Goal: Task Accomplishment & Management: Manage account settings

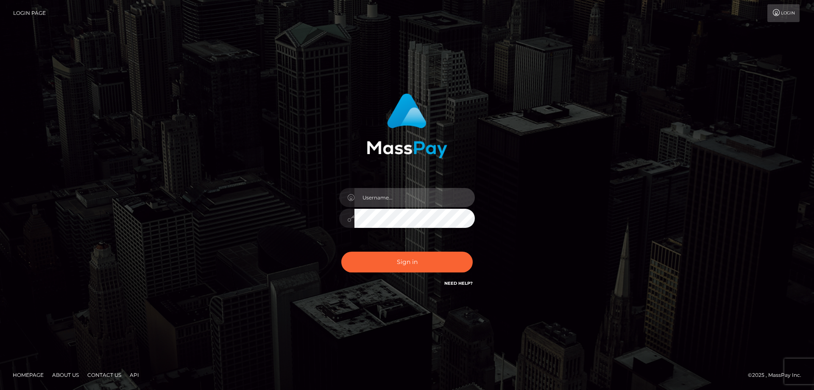
click at [385, 204] on input "text" at bounding box center [414, 197] width 120 height 19
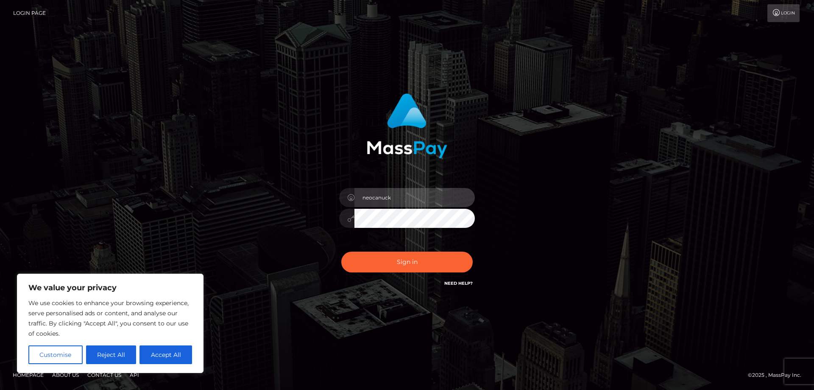
drag, startPoint x: 405, startPoint y: 203, endPoint x: 346, endPoint y: 202, distance: 58.5
click at [346, 202] on div "neocanuck" at bounding box center [407, 196] width 136 height 17
type input "ruthiewk@yahoo.com"
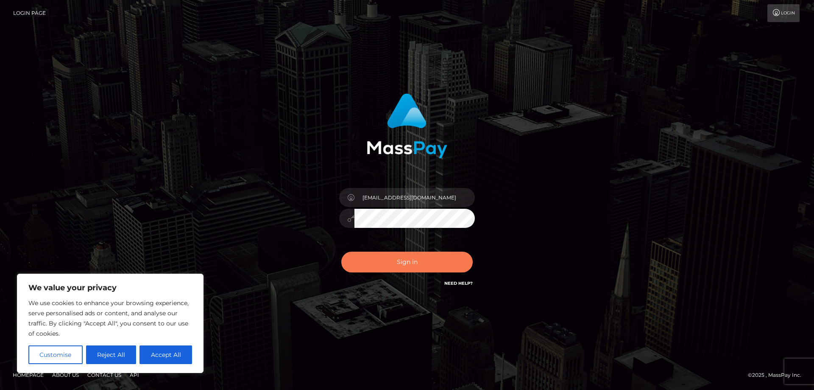
click at [421, 258] on button "Sign in" at bounding box center [406, 261] width 131 height 21
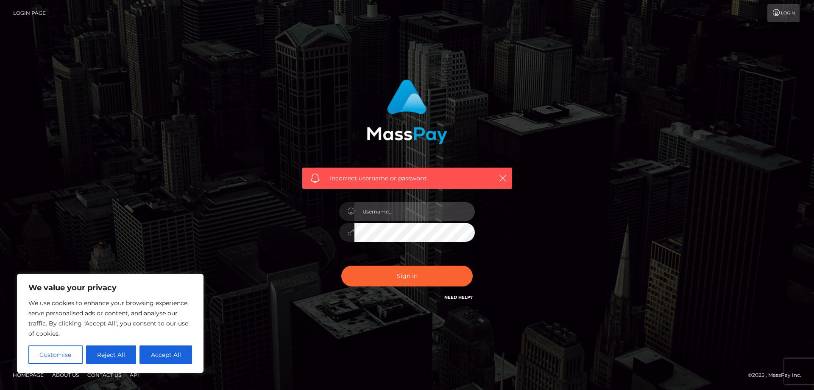
click at [396, 210] on input "text" at bounding box center [414, 211] width 120 height 19
type input "ruthiewk"
click at [399, 208] on input "ruthiewk" at bounding box center [414, 211] width 120 height 19
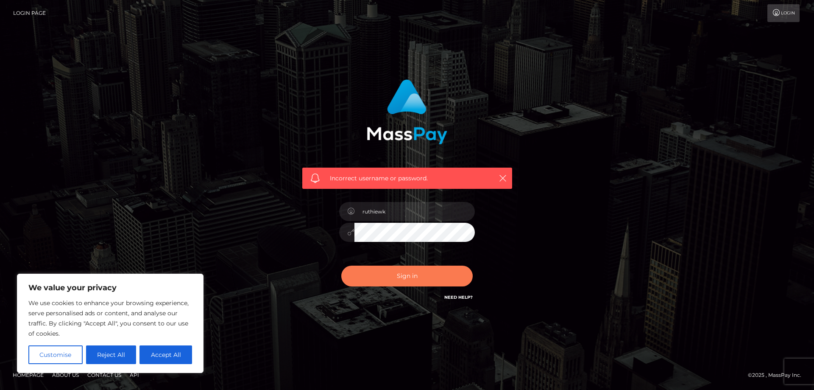
click at [410, 277] on button "Sign in" at bounding box center [406, 275] width 131 height 21
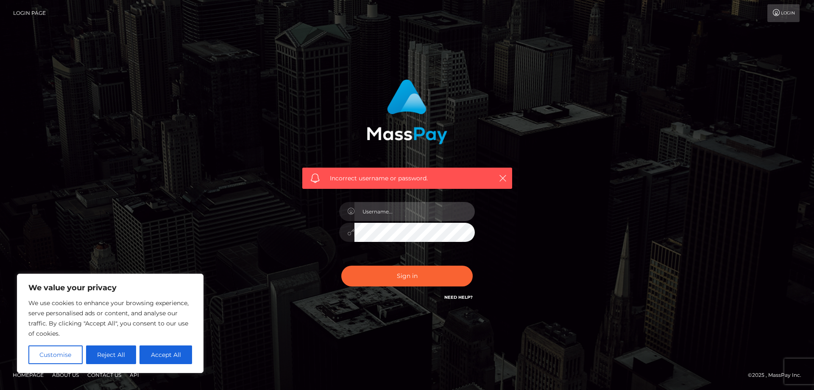
click at [407, 211] on input "text" at bounding box center [414, 211] width 120 height 19
type input "neocanuck"
click at [341, 265] on button "Sign in" at bounding box center [406, 275] width 131 height 21
click at [461, 297] on link "Need Help?" at bounding box center [458, 297] width 28 height 6
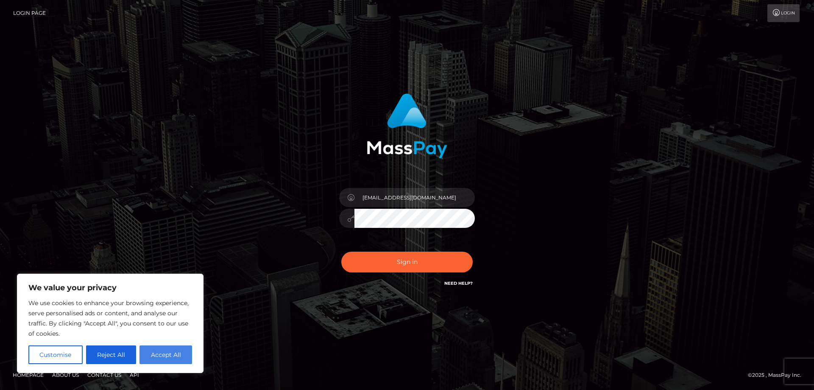
click at [151, 351] on button "Accept All" at bounding box center [165, 354] width 53 height 19
checkbox input "true"
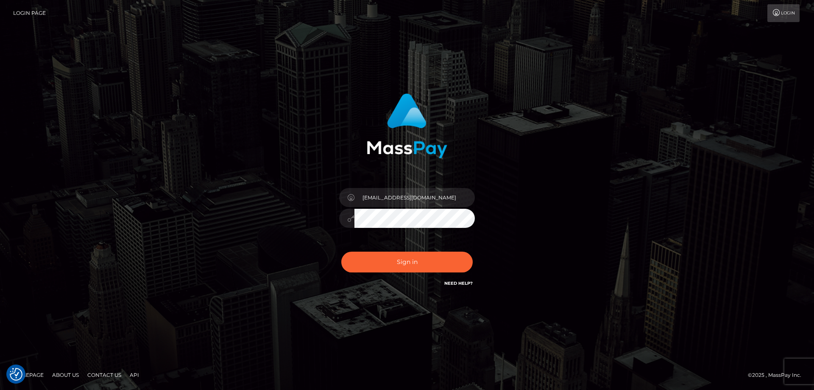
click at [779, 17] on link "Login" at bounding box center [783, 13] width 32 height 18
click at [387, 198] on input "text" at bounding box center [414, 197] width 120 height 19
click at [410, 206] on input "text" at bounding box center [414, 197] width 120 height 19
type input "[EMAIL_ADDRESS][DOMAIN_NAME]"
click at [408, 266] on button "Sign in" at bounding box center [406, 261] width 131 height 21
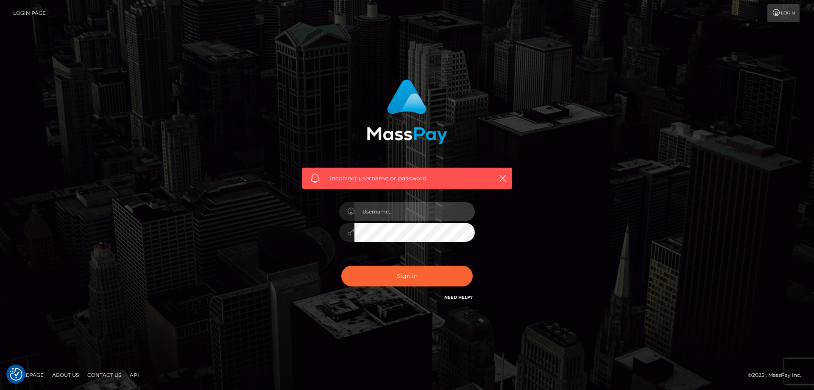
click at [405, 211] on input "text" at bounding box center [414, 211] width 120 height 19
type input "neocanuck"
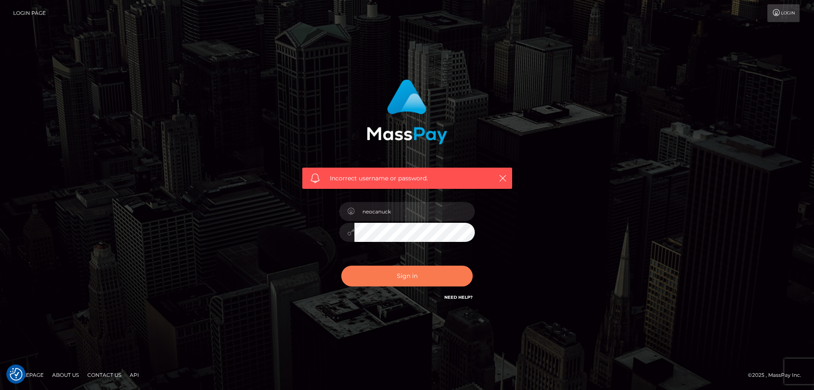
click at [397, 275] on button "Sign in" at bounding box center [406, 275] width 131 height 21
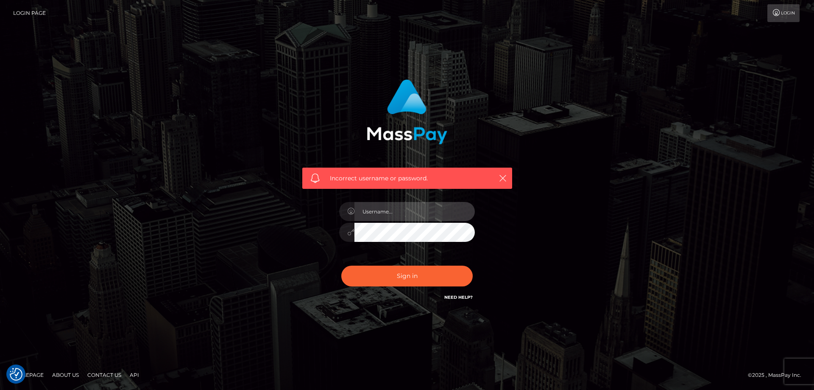
click at [399, 213] on input "text" at bounding box center [414, 211] width 120 height 19
type input "ruthiewk"
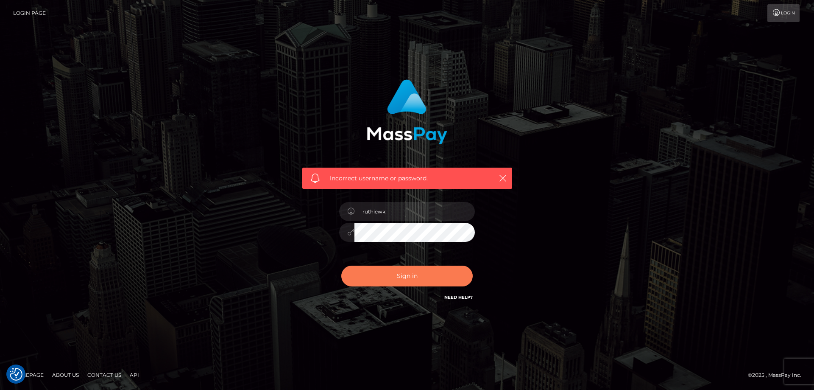
click at [403, 276] on button "Sign in" at bounding box center [406, 275] width 131 height 21
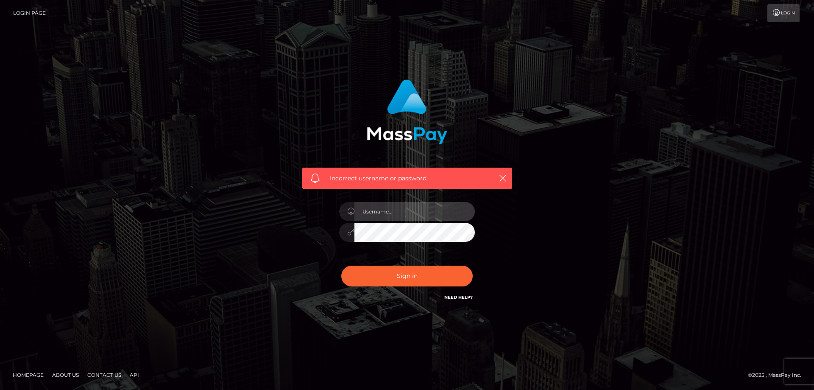
click at [392, 209] on input "text" at bounding box center [414, 211] width 120 height 19
type input "[EMAIL_ADDRESS][DOMAIN_NAME]"
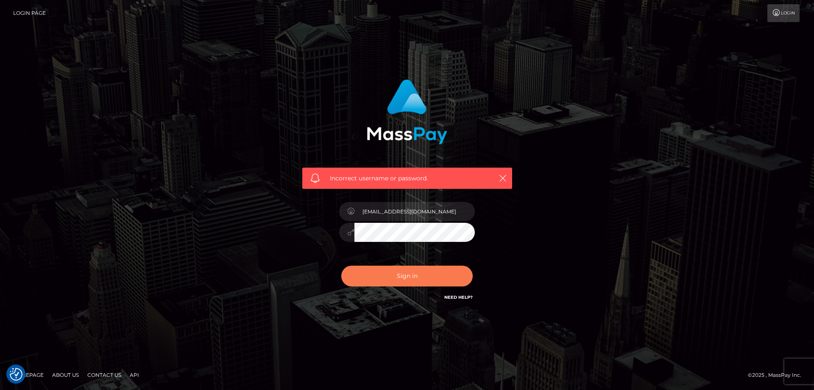
click at [403, 276] on button "Sign in" at bounding box center [406, 275] width 131 height 21
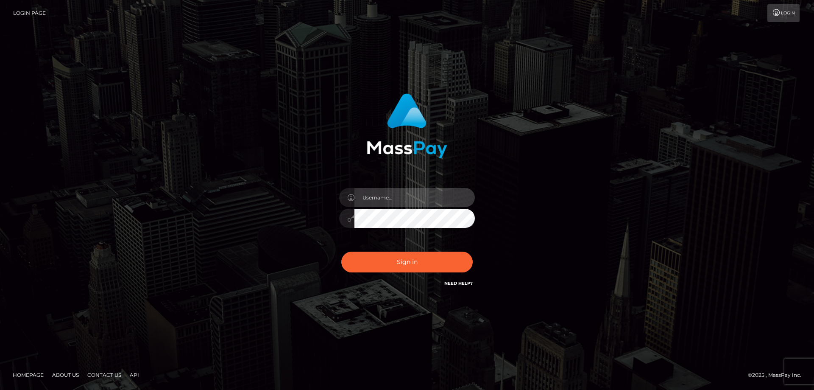
click at [379, 197] on input "text" at bounding box center [414, 197] width 120 height 19
type input "Jonathan"
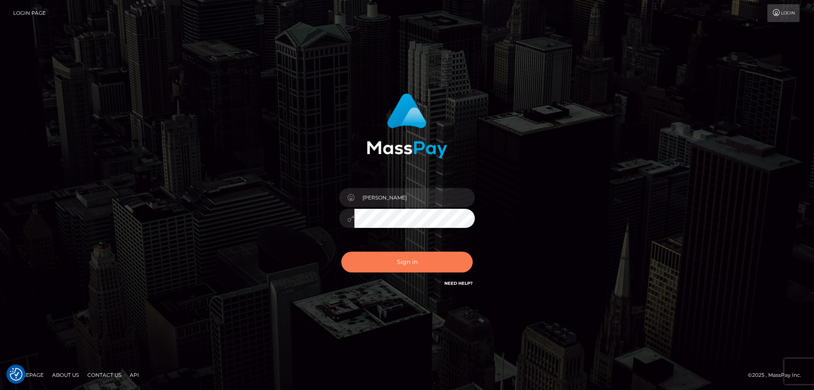
click at [418, 265] on button "Sign in" at bounding box center [406, 261] width 131 height 21
